Goal: Information Seeking & Learning: Understand process/instructions

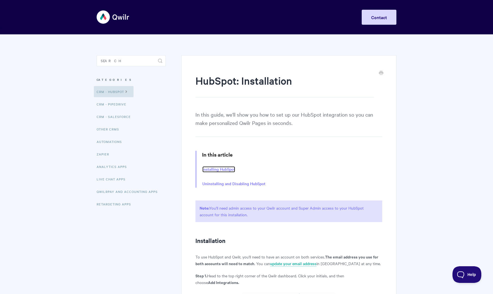
click at [218, 168] on link "Installing HubSpot" at bounding box center [219, 169] width 33 height 6
click at [112, 14] on img at bounding box center [113, 17] width 33 height 21
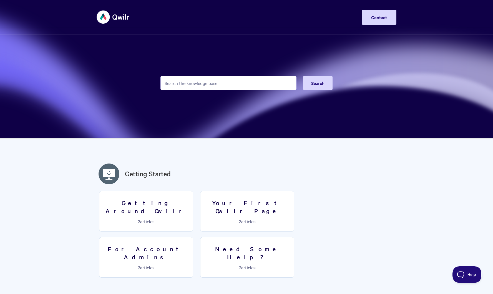
click at [105, 17] on img at bounding box center [113, 17] width 33 height 21
